Goal: Navigation & Orientation: Find specific page/section

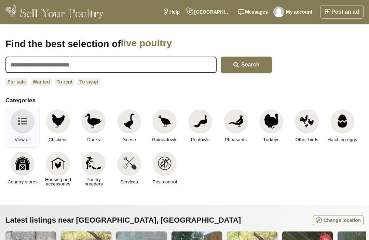
click at [295, 16] on link "My account" at bounding box center [294, 12] width 44 height 14
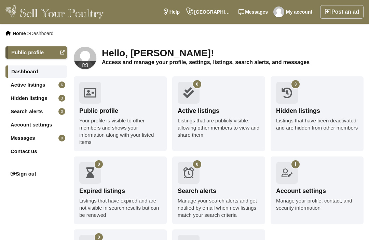
click at [225, 133] on div "Listings that are publicly visible, allowing other members to view and share th…" at bounding box center [219, 128] width 82 height 22
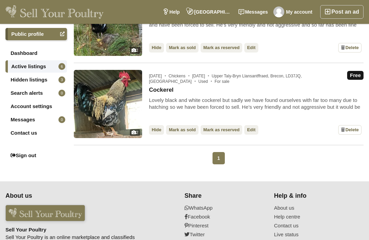
scroll to position [403, 0]
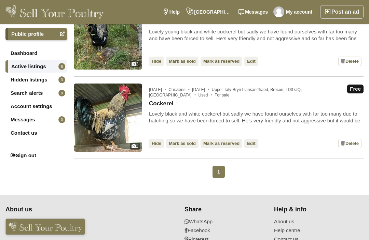
click at [295, 111] on div "Lovely black and white cockerel but sadly we have found ourselves with far too …" at bounding box center [256, 118] width 214 height 14
click at [153, 106] on link "Cockerel" at bounding box center [161, 103] width 25 height 7
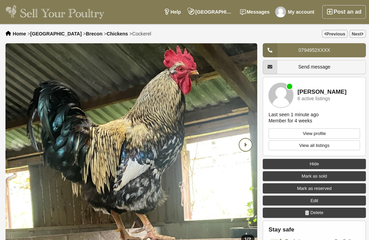
click at [242, 143] on icon "Next slide" at bounding box center [244, 144] width 12 height 12
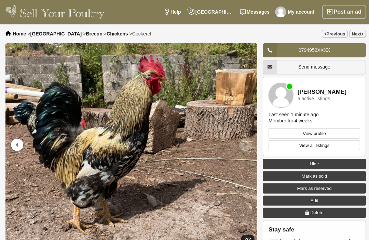
click at [246, 147] on icon "Next slide" at bounding box center [244, 144] width 12 height 12
click at [353, 36] on link "Next" at bounding box center [355, 34] width 16 height 8
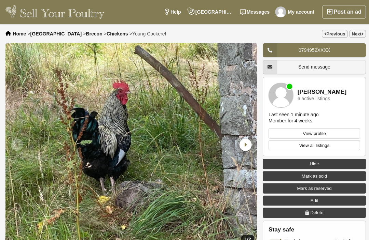
click at [353, 38] on link "Next" at bounding box center [355, 34] width 16 height 8
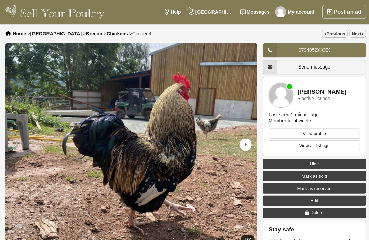
click at [355, 33] on link "Next" at bounding box center [355, 34] width 16 height 8
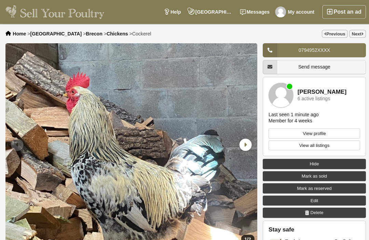
click at [356, 34] on link "Next" at bounding box center [355, 34] width 16 height 8
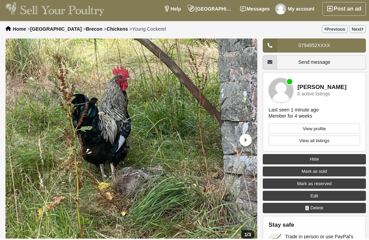
scroll to position [3, 0]
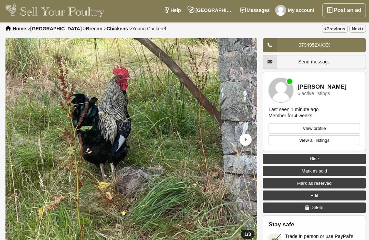
click at [355, 32] on link "Next" at bounding box center [355, 30] width 16 height 8
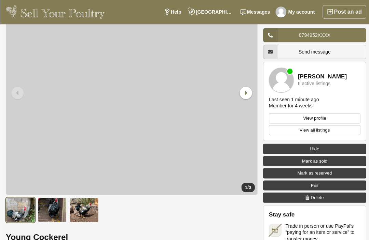
scroll to position [52, 0]
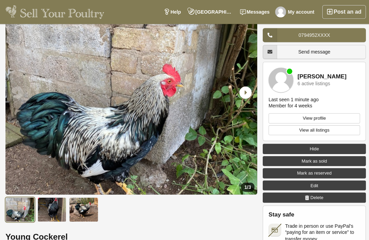
click at [294, 90] on div "Emily 6 active listings" at bounding box center [312, 79] width 91 height 25
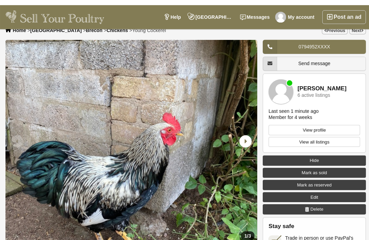
scroll to position [0, 0]
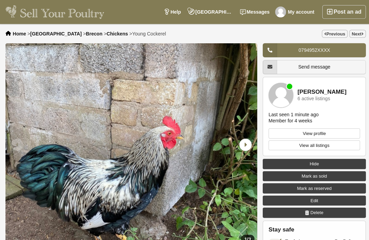
click at [356, 33] on link "Next" at bounding box center [355, 34] width 16 height 8
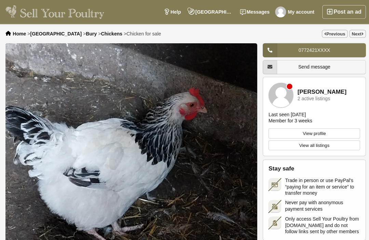
click at [329, 34] on link "Previous" at bounding box center [333, 34] width 26 height 8
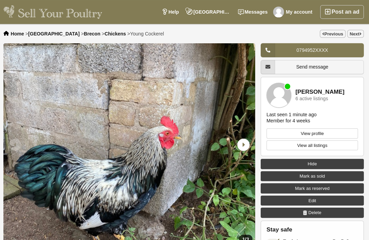
click at [327, 35] on link "Previous" at bounding box center [333, 34] width 26 height 8
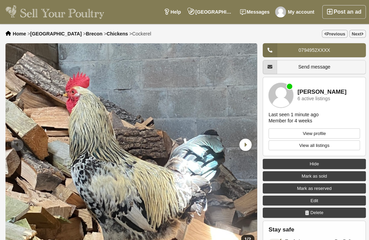
click at [351, 3] on div "Post an ad My account Messages Brecon, Wales Help" at bounding box center [184, 12] width 369 height 24
click at [258, 16] on link "Messages" at bounding box center [253, 12] width 37 height 14
